Goal: Obtain resource: Download file/media

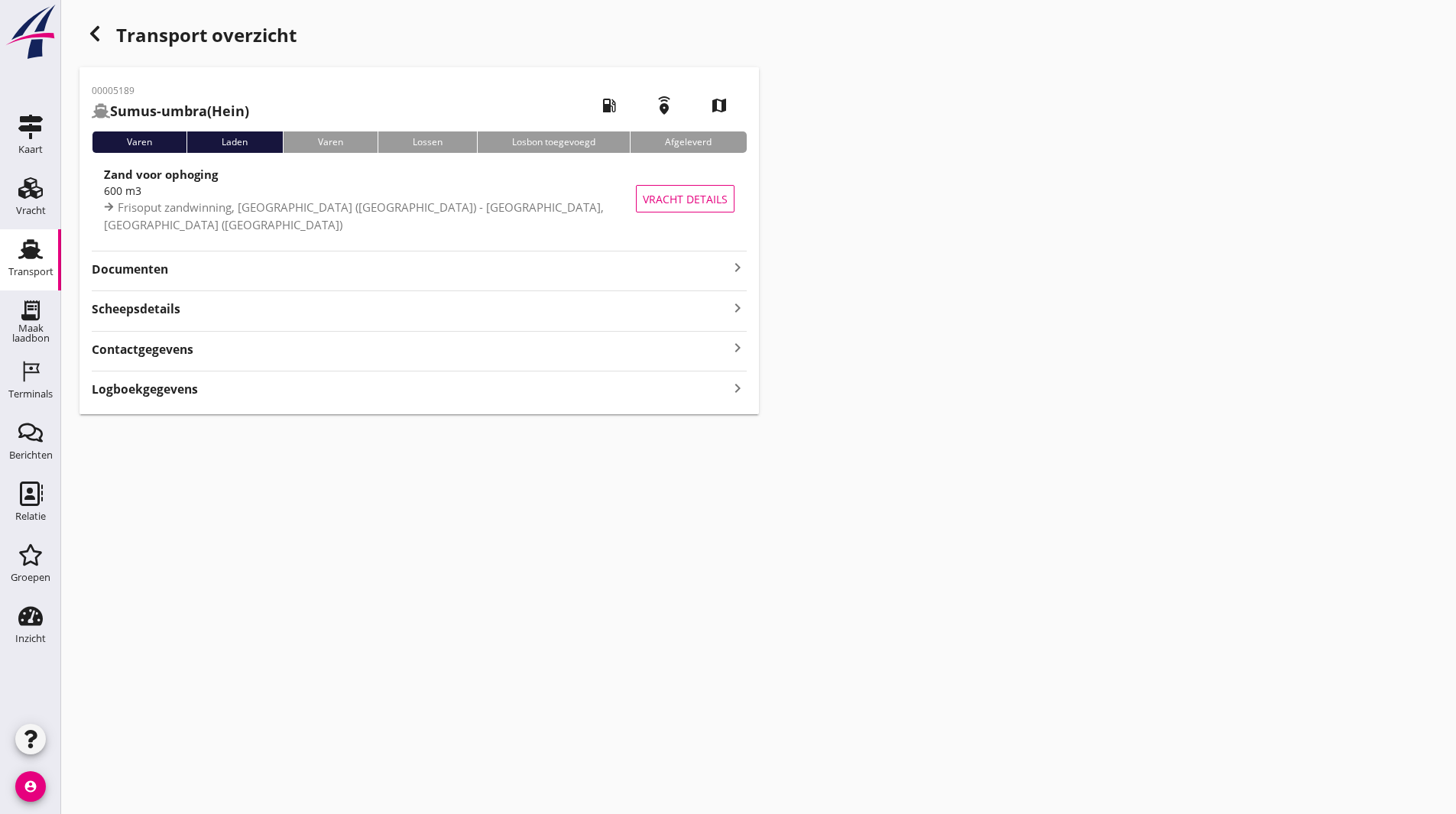
click at [145, 262] on strong "Documenten" at bounding box center [410, 269] width 637 height 18
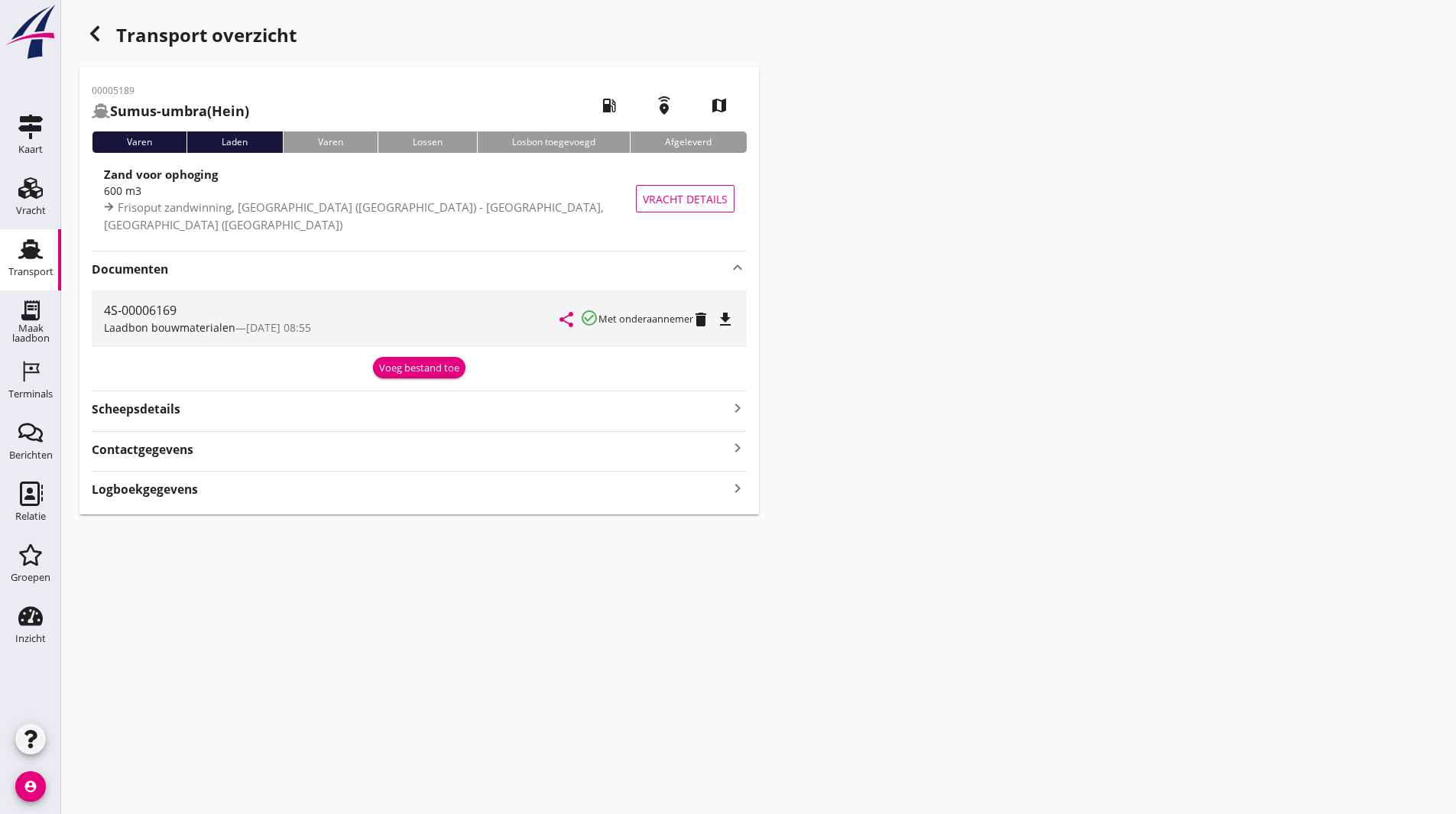
click at [728, 316] on icon "file_download" at bounding box center [725, 320] width 19 height 19
click at [87, 32] on icon "button" at bounding box center [95, 34] width 19 height 19
